Goal: Check status: Check status

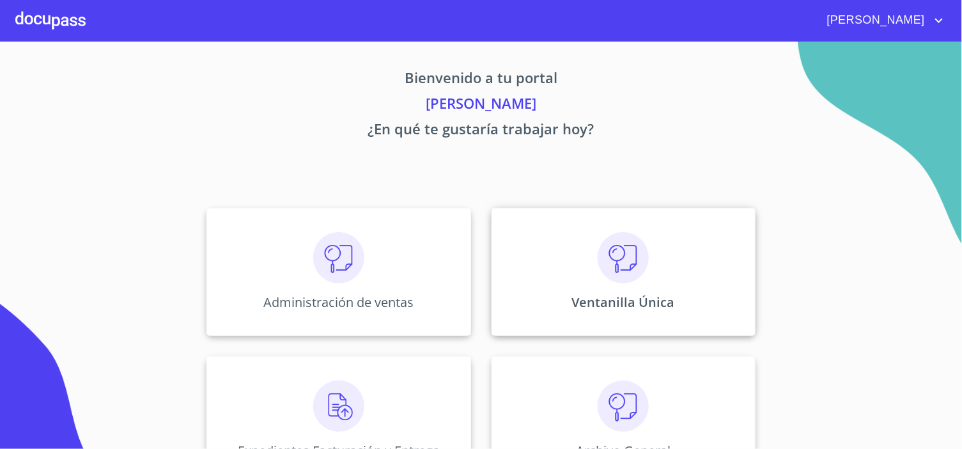
click at [689, 276] on div "Ventanilla Única" at bounding box center [624, 272] width 264 height 128
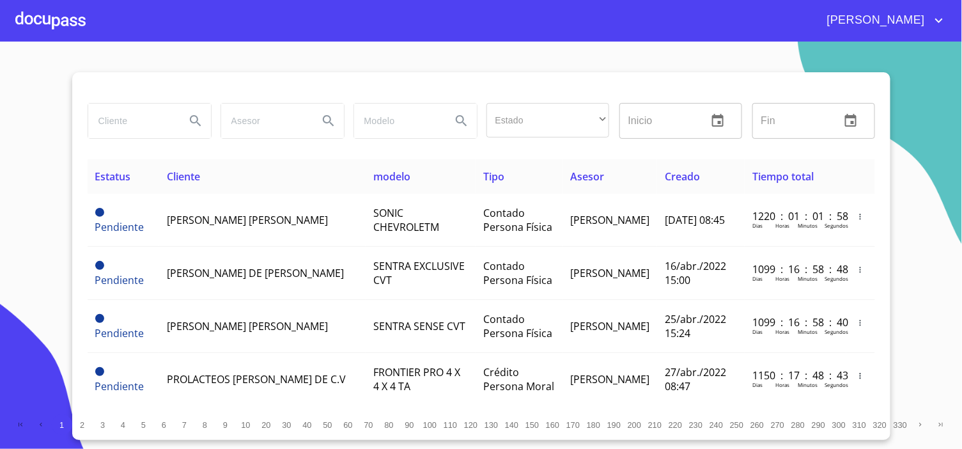
click at [137, 123] on input "search" at bounding box center [131, 121] width 87 height 35
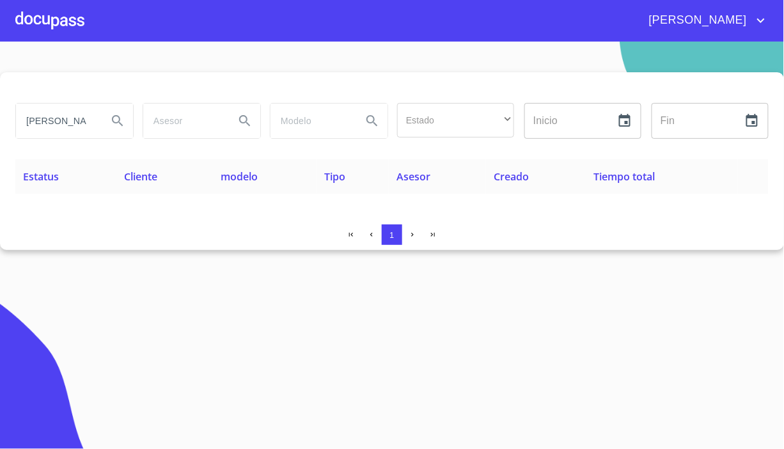
click at [731, 79] on div at bounding box center [391, 87] width 753 height 31
click at [783, 417] on section "MACARRILLO DAMIAN Estado ​ ​ Inicio ​ Fin ​ Estatus Cliente modelo Tipo Asesor …" at bounding box center [392, 245] width 784 height 407
click at [657, 307] on section "MACARRILLO DAMIAN Estado ​ ​ Inicio ​ Fin ​ Estatus Cliente modelo Tipo Asesor …" at bounding box center [392, 245] width 784 height 407
drag, startPoint x: 93, startPoint y: 121, endPoint x: 0, endPoint y: 115, distance: 92.9
click at [0, 115] on div "MACARRILLO DAMIAN Estado ​ ​ Inicio ​ Fin ​ Estatus Cliente modelo Tipo Asesor …" at bounding box center [392, 161] width 784 height 178
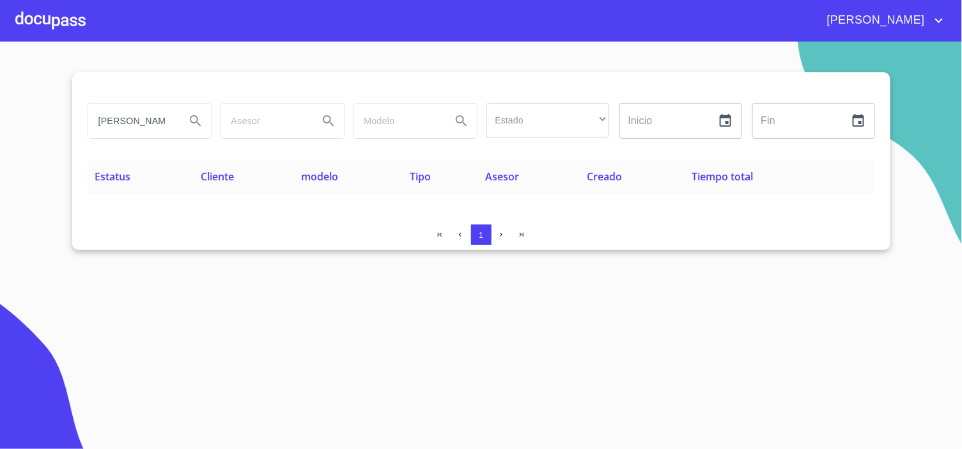
drag, startPoint x: 171, startPoint y: 121, endPoint x: 52, endPoint y: 112, distance: 118.6
click at [52, 112] on section "[PERSON_NAME] DE LOS ANGELESDAMIAN Estado ​ ​ Inicio ​ Fin ​ Estatus Cliente mo…" at bounding box center [481, 245] width 962 height 407
type input "N"
type input "[PERSON_NAME] [PERSON_NAME]"
drag, startPoint x: 150, startPoint y: 122, endPoint x: 66, endPoint y: 116, distance: 83.9
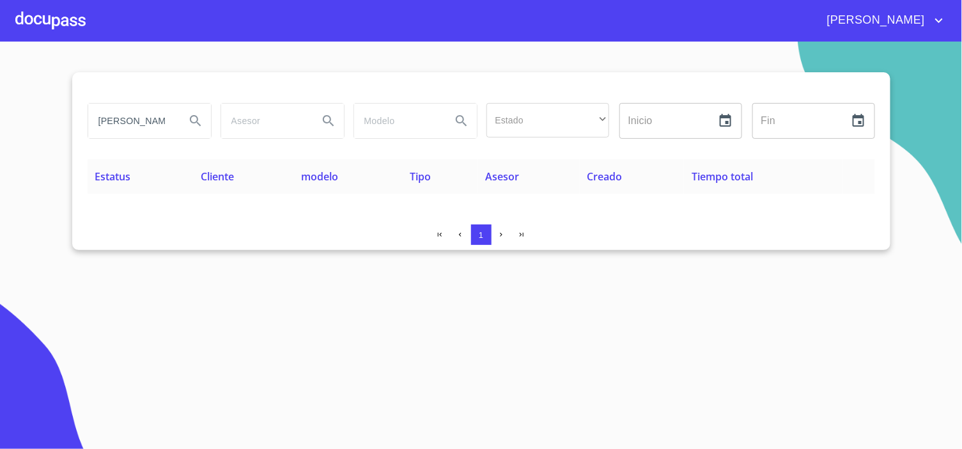
click at [66, 116] on section "[PERSON_NAME] carmen Estado ​ ​ Inicio ​ Fin ​ Estatus Cliente modelo Tipo Ases…" at bounding box center [481, 245] width 962 height 407
type input "d"
type input "DE LA [PERSON_NAME]"
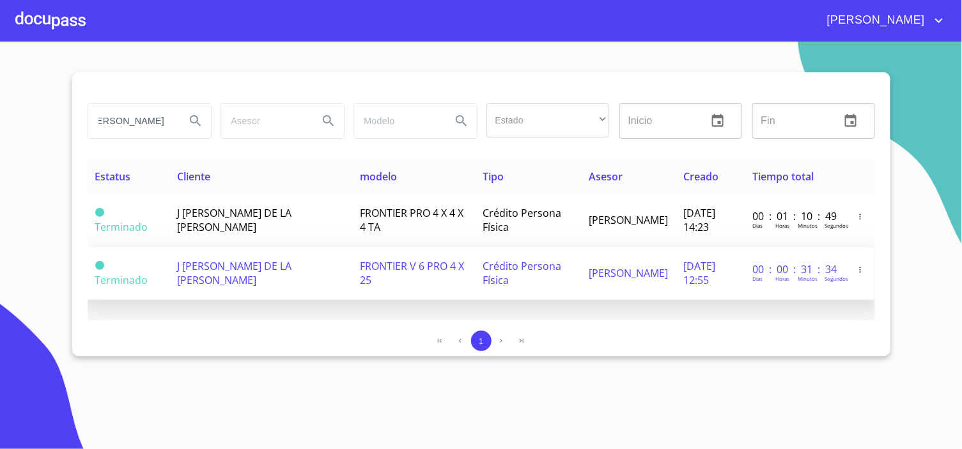
scroll to position [0, 0]
click at [552, 279] on td "Crédito Persona Física" at bounding box center [528, 273] width 106 height 53
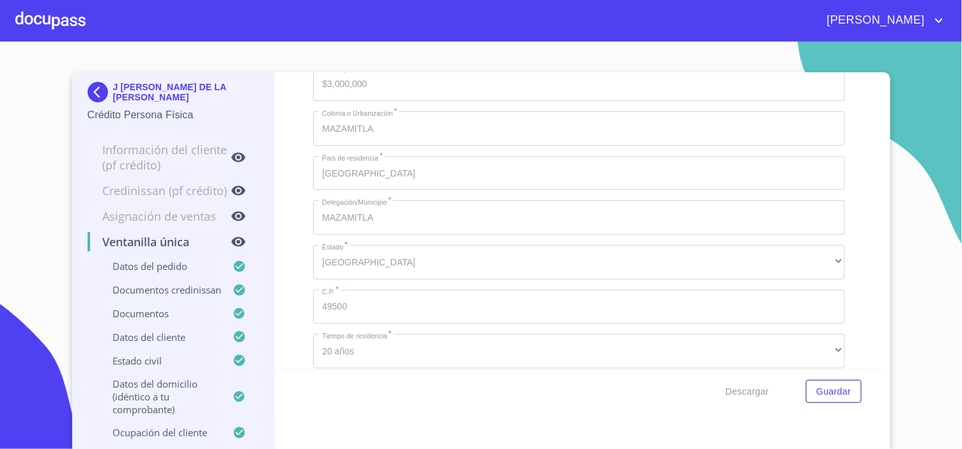
scroll to position [5965, 0]
